Goal: Check status

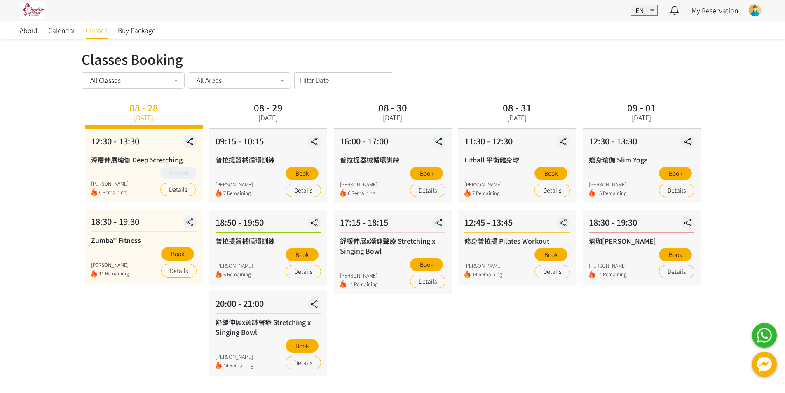
click at [751, 9] on div at bounding box center [755, 10] width 12 height 12
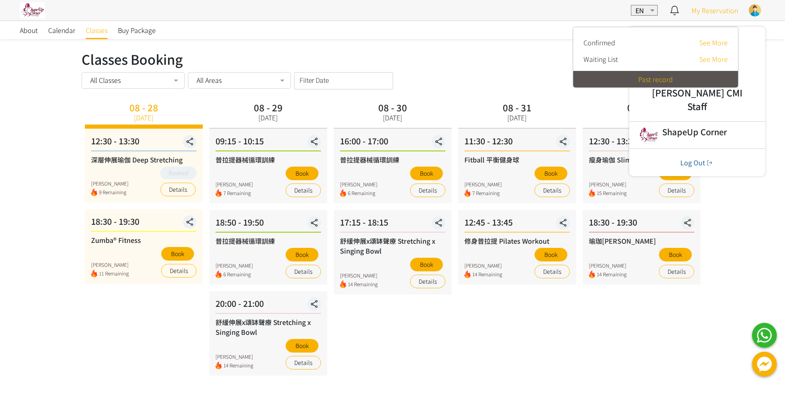
click at [710, 12] on span "My Reservation" at bounding box center [714, 10] width 47 height 10
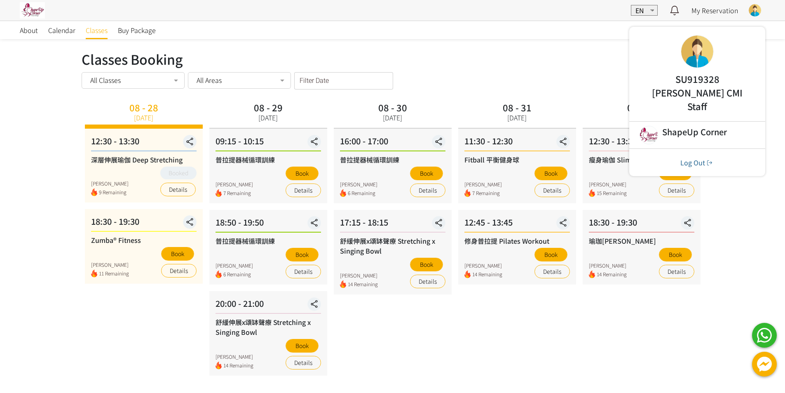
click at [752, 9] on div at bounding box center [755, 10] width 12 height 12
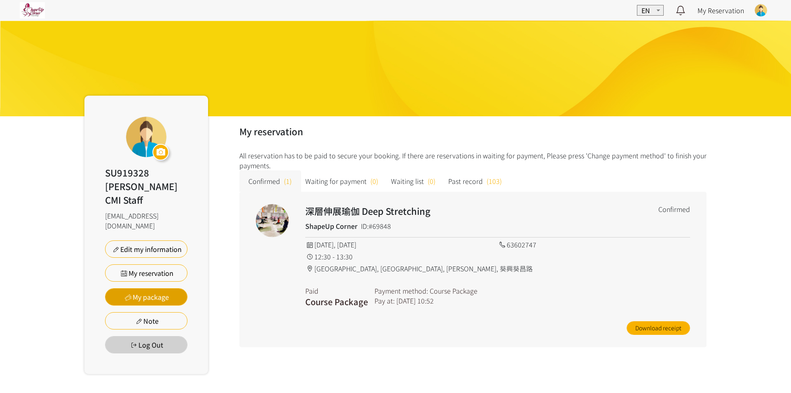
click at [158, 288] on link "My package" at bounding box center [146, 296] width 82 height 17
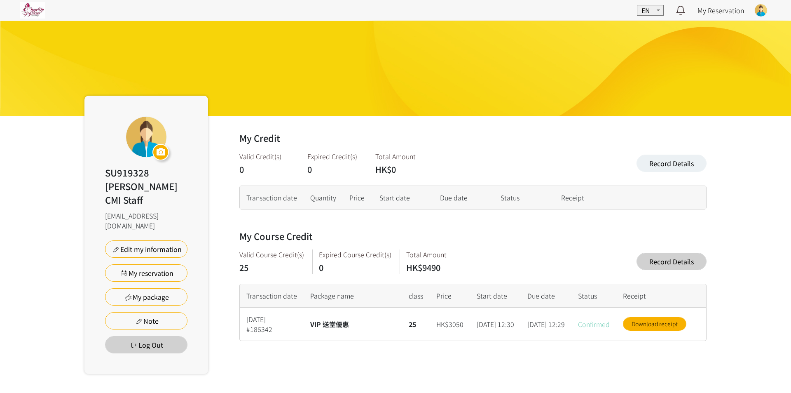
click at [671, 267] on link "Record Details" at bounding box center [672, 261] width 70 height 17
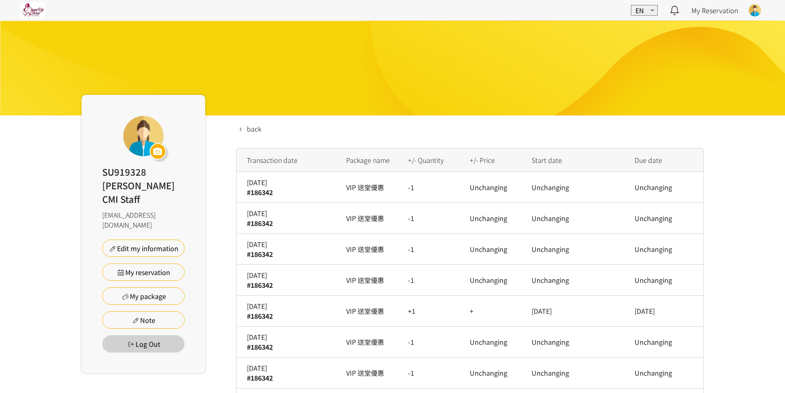
click at [275, 192] on div "#186342" at bounding box center [290, 192] width 86 height 10
click at [285, 216] on div "2025/08/25" at bounding box center [290, 213] width 86 height 10
drag, startPoint x: 286, startPoint y: 220, endPoint x: 244, endPoint y: 197, distance: 48.0
click at [284, 186] on div "2025/08/27" at bounding box center [290, 182] width 86 height 10
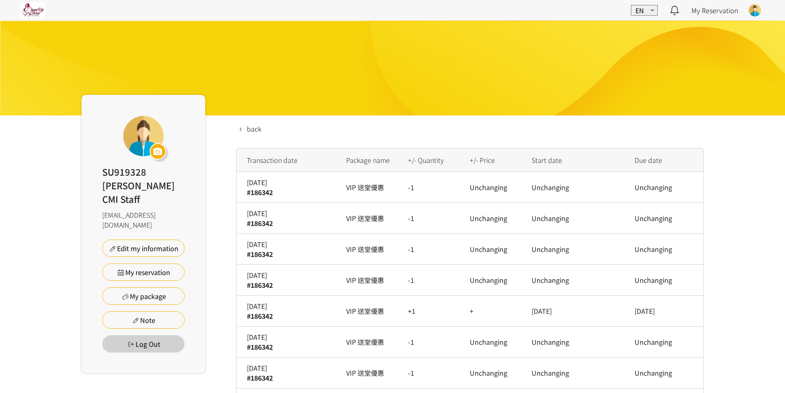
click at [297, 223] on div "#186342" at bounding box center [290, 223] width 86 height 10
click at [300, 184] on div "2025/08/27" at bounding box center [290, 182] width 86 height 10
click at [296, 219] on div "#186342" at bounding box center [290, 223] width 86 height 10
click at [293, 187] on div "2025/08/27" at bounding box center [290, 182] width 86 height 10
click at [292, 218] on div "2025/08/25" at bounding box center [290, 213] width 86 height 10
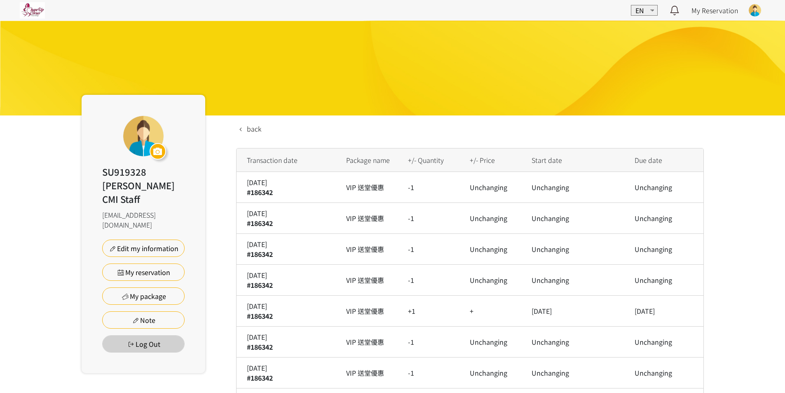
click at [292, 247] on div "2025/08/20" at bounding box center [290, 244] width 86 height 10
click at [291, 210] on div "2025/08/25" at bounding box center [290, 213] width 86 height 10
click at [286, 243] on div "2025/08/20" at bounding box center [290, 244] width 86 height 10
click at [284, 202] on td "2025/08/27 #186342" at bounding box center [288, 187] width 103 height 31
click at [284, 236] on td "2025/08/20 #186342" at bounding box center [288, 249] width 103 height 31
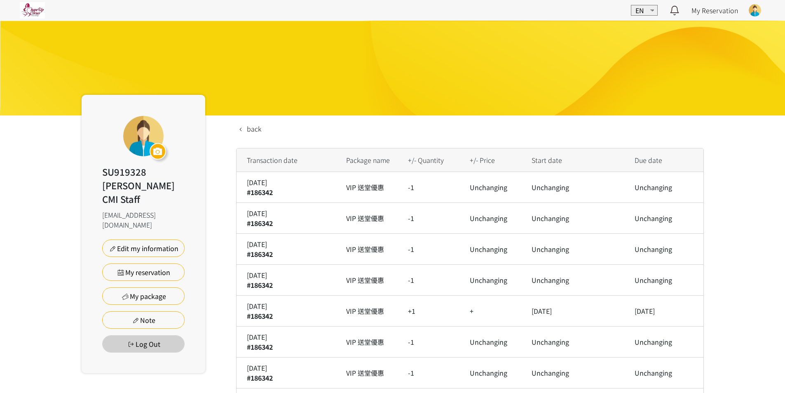
click at [287, 248] on div "2025/08/20" at bounding box center [290, 244] width 86 height 10
click at [312, 255] on div "#186342" at bounding box center [290, 254] width 86 height 10
click at [371, 321] on td "VIP 送堂優惠" at bounding box center [371, 310] width 62 height 31
click at [354, 277] on td "VIP 送堂優惠" at bounding box center [371, 280] width 62 height 31
click at [494, 323] on td "+" at bounding box center [494, 310] width 62 height 31
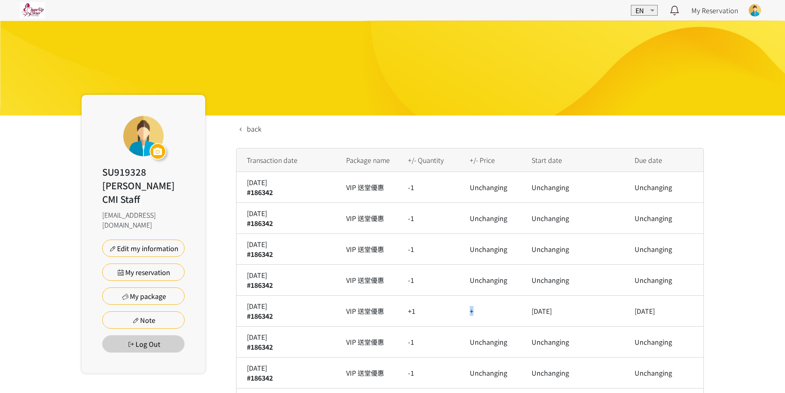
drag, startPoint x: 479, startPoint y: 308, endPoint x: 436, endPoint y: 308, distance: 43.3
click at [436, 308] on tr "2025/08/14 #186342 VIP 送堂優惠 +1 + 2025/06/12 2026/03/16" at bounding box center [484, 310] width 495 height 31
click at [399, 310] on td "VIP 送堂優惠" at bounding box center [371, 310] width 62 height 31
